Goal: Information Seeking & Learning: Learn about a topic

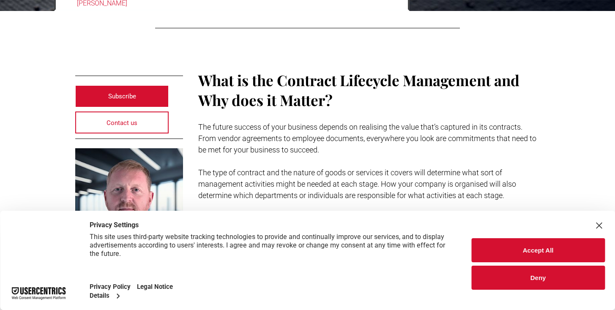
scroll to position [408, 0]
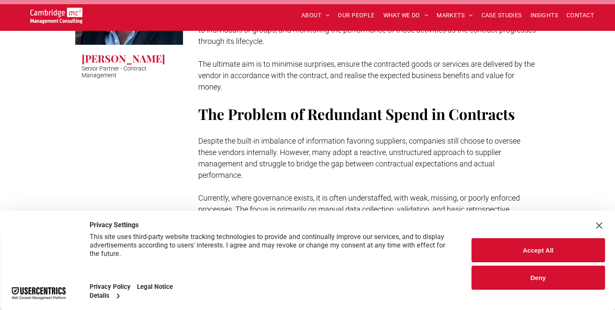
click at [555, 249] on button "Accept All" at bounding box center [538, 250] width 134 height 24
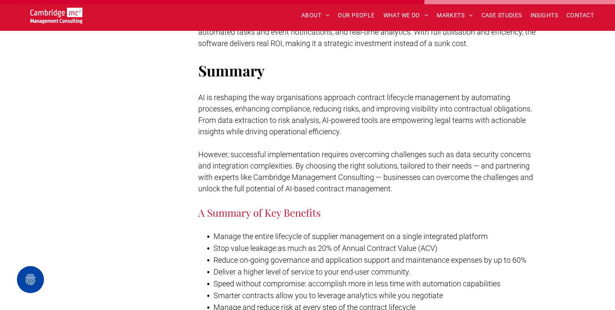
scroll to position [3170, 0]
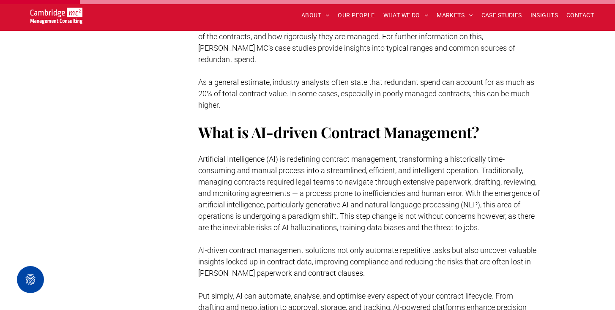
scroll to position [642, 0]
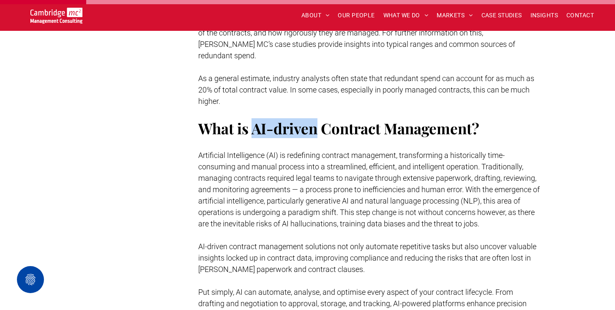
drag, startPoint x: 252, startPoint y: 119, endPoint x: 316, endPoint y: 117, distance: 64.7
click at [316, 118] on span "What is AI-driven Contract Management?" at bounding box center [338, 128] width 281 height 20
copy span "AI-driven"
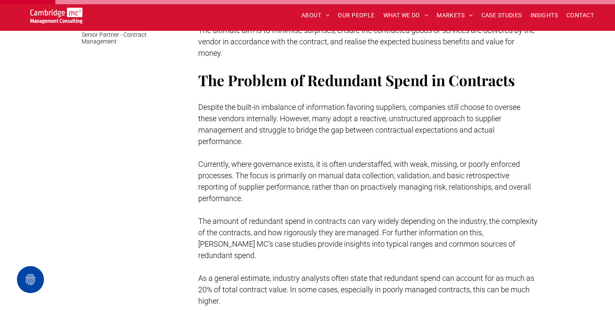
scroll to position [446, 0]
